Goal: Obtain resource: Download file/media

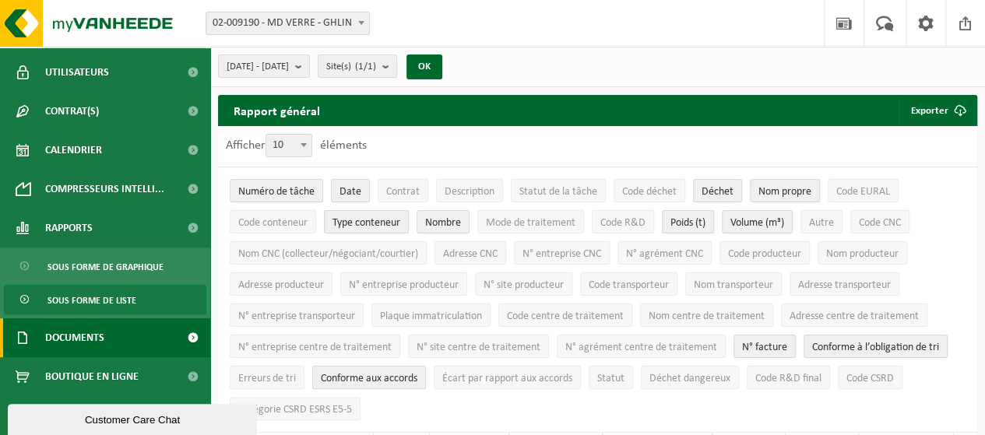
click at [184, 338] on span at bounding box center [192, 337] width 35 height 39
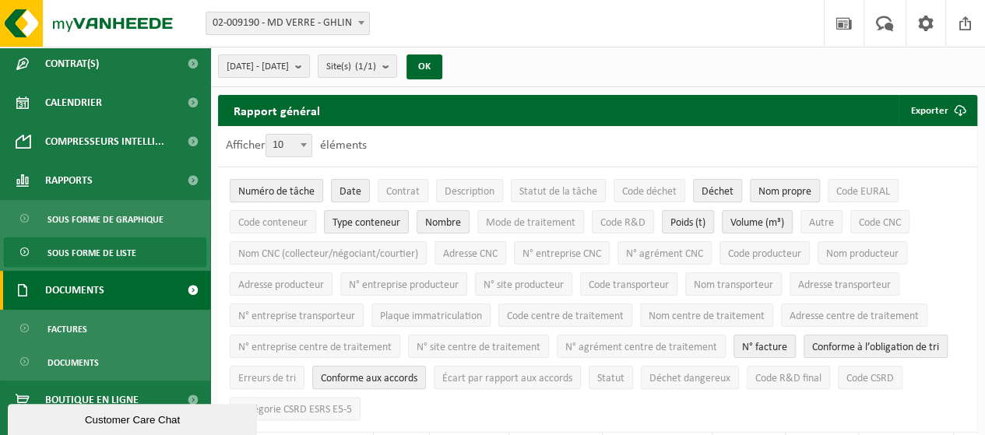
scroll to position [220, 0]
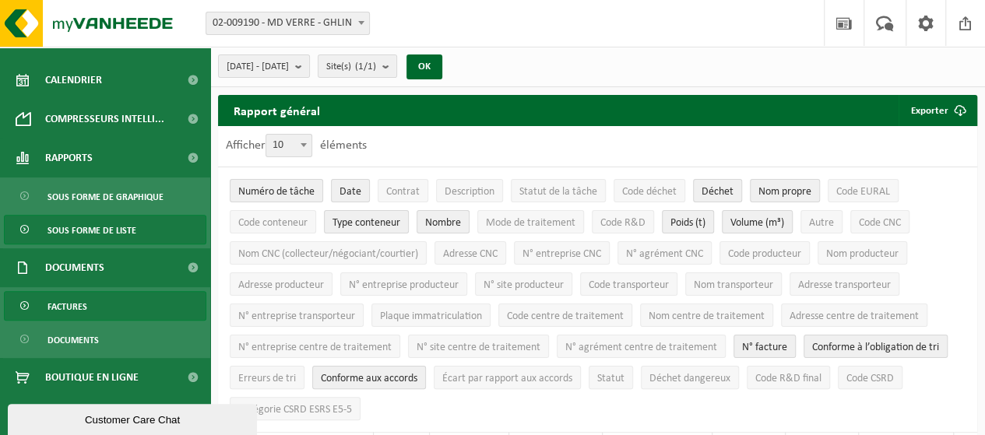
click at [69, 304] on span "Factures" at bounding box center [67, 307] width 40 height 30
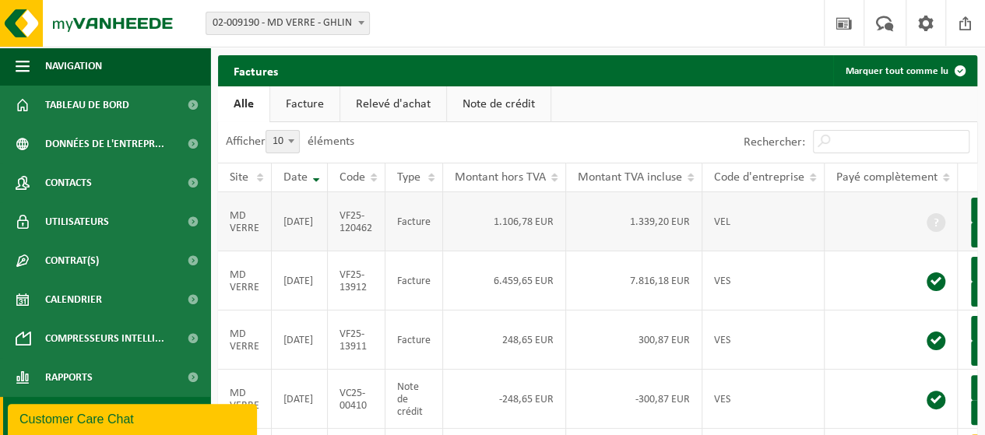
click at [346, 244] on td "VF25-120462" at bounding box center [357, 221] width 58 height 59
click at [497, 241] on td "1.106,78 EUR" at bounding box center [504, 221] width 123 height 59
click at [933, 228] on span at bounding box center [935, 222] width 19 height 19
click at [245, 231] on td "MD VERRE" at bounding box center [245, 221] width 54 height 59
click at [360, 229] on td "VF25-120462" at bounding box center [357, 221] width 58 height 59
